Goal: Transaction & Acquisition: Book appointment/travel/reservation

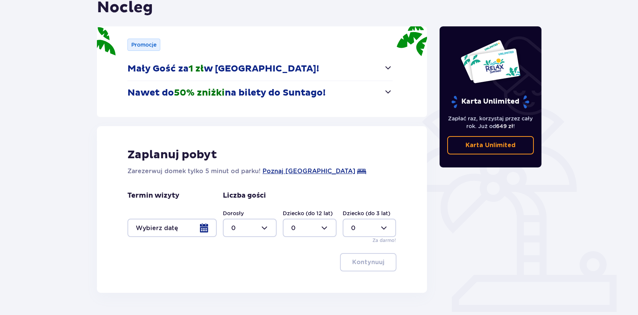
scroll to position [107, 0]
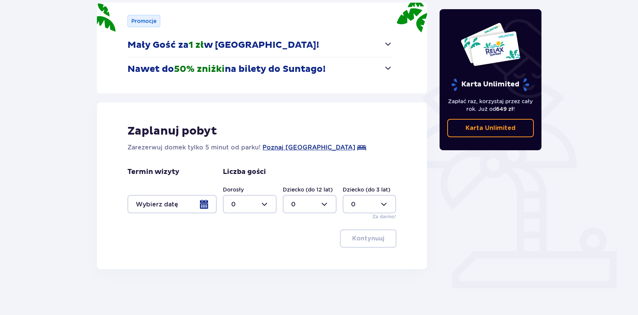
click at [193, 204] on div at bounding box center [172, 204] width 89 height 18
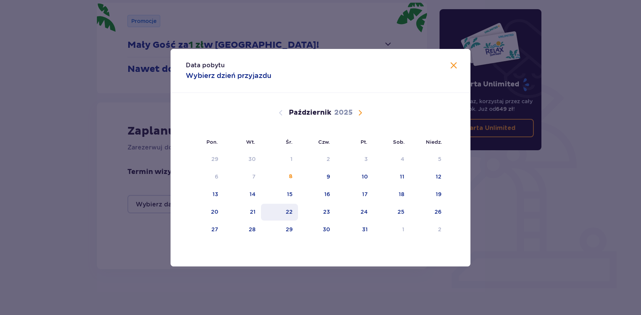
click at [298, 213] on div "22" at bounding box center [279, 211] width 37 height 17
click at [322, 213] on div "23" at bounding box center [317, 211] width 38 height 17
type input "[DATE] - [DATE]"
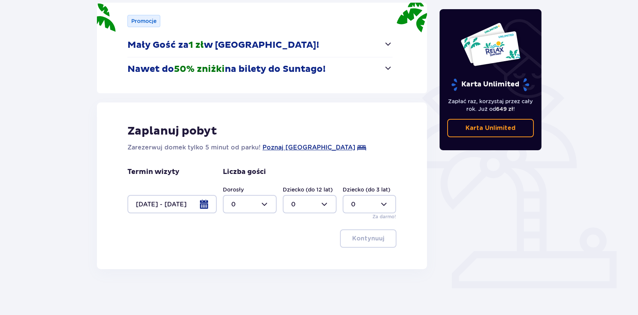
click at [266, 204] on div at bounding box center [250, 204] width 54 height 18
click at [239, 243] on div "1" at bounding box center [249, 243] width 37 height 8
type input "1"
click at [362, 237] on p "Kontynuuj" at bounding box center [368, 238] width 32 height 8
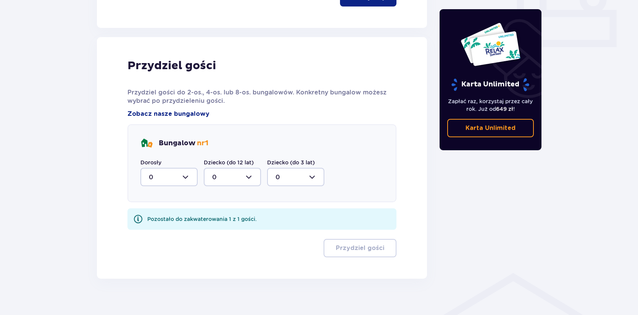
scroll to position [357, 0]
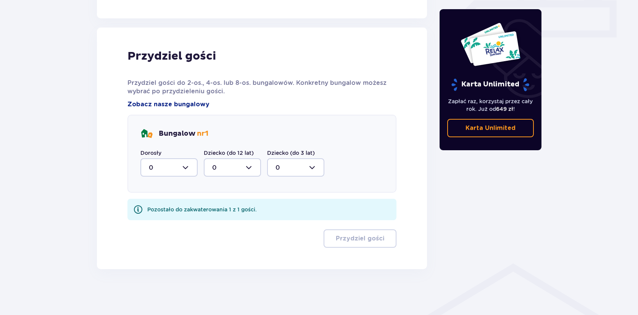
click at [182, 169] on div at bounding box center [168, 167] width 57 height 18
click at [171, 209] on div "1" at bounding box center [169, 206] width 40 height 8
type input "1"
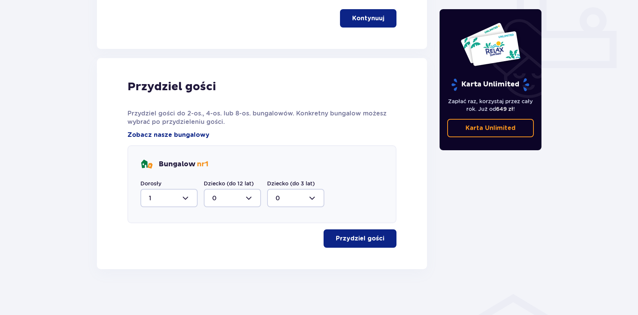
scroll to position [326, 0]
click at [326, 233] on button "Przydziel gości" at bounding box center [360, 238] width 73 height 18
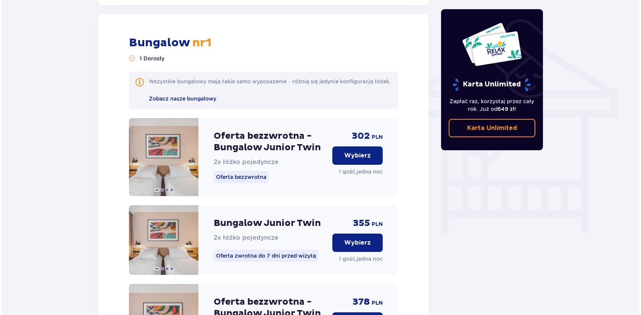
scroll to position [595, 0]
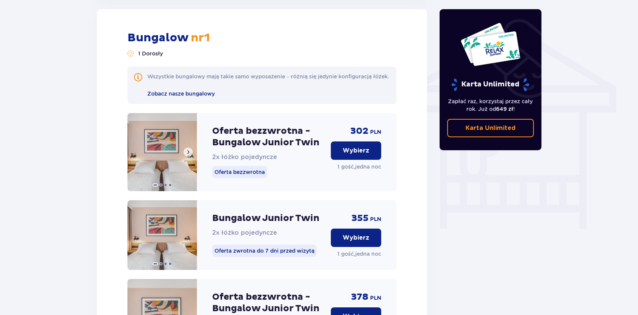
click at [162, 153] on img at bounding box center [162, 152] width 69 height 78
